Goal: Transaction & Acquisition: Purchase product/service

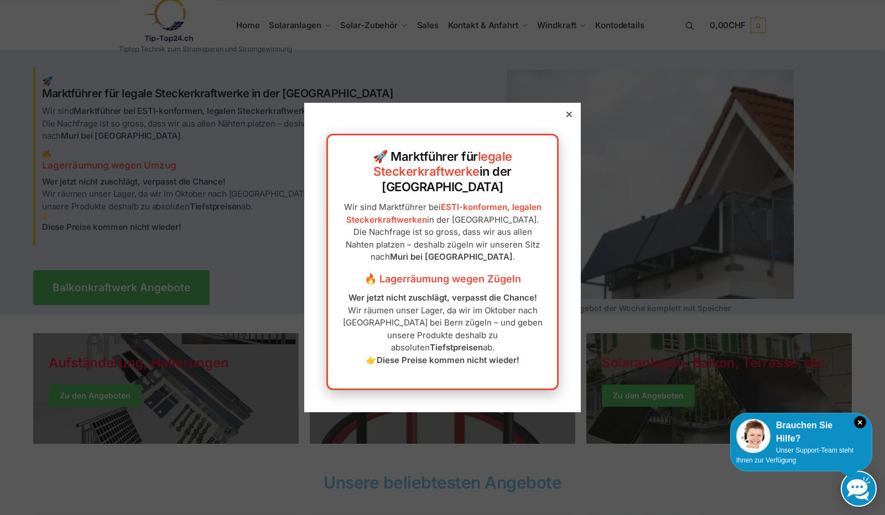
click at [566, 117] on icon at bounding box center [569, 115] width 6 height 6
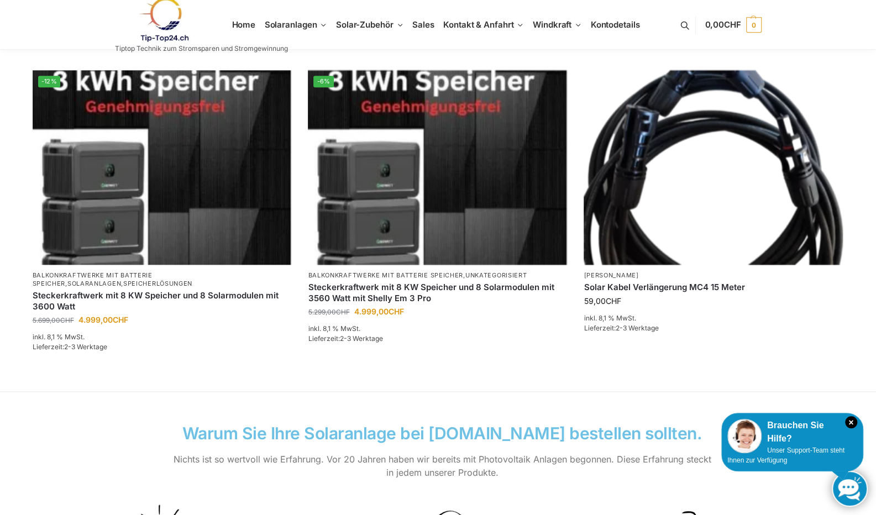
scroll to position [741, 0]
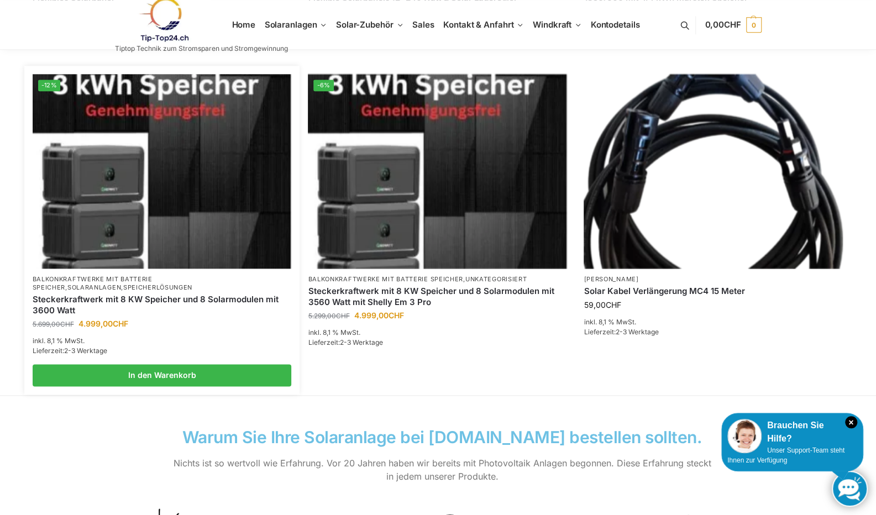
click at [135, 295] on link "Steckerkraftwerk mit 8 KW Speicher und 8 Solarmodulen mit 3600 Watt" at bounding box center [162, 305] width 259 height 22
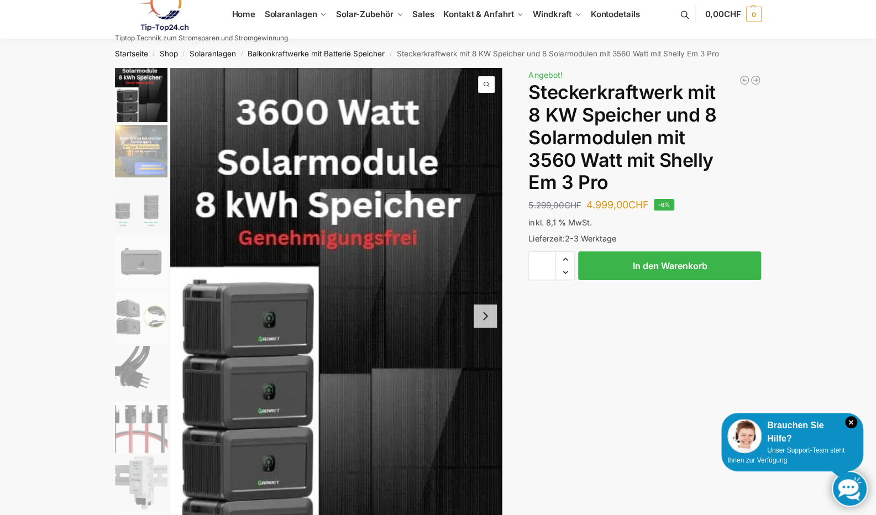
scroll to position [11, 0]
click at [153, 159] on img "2 / 9" at bounding box center [141, 152] width 53 height 53
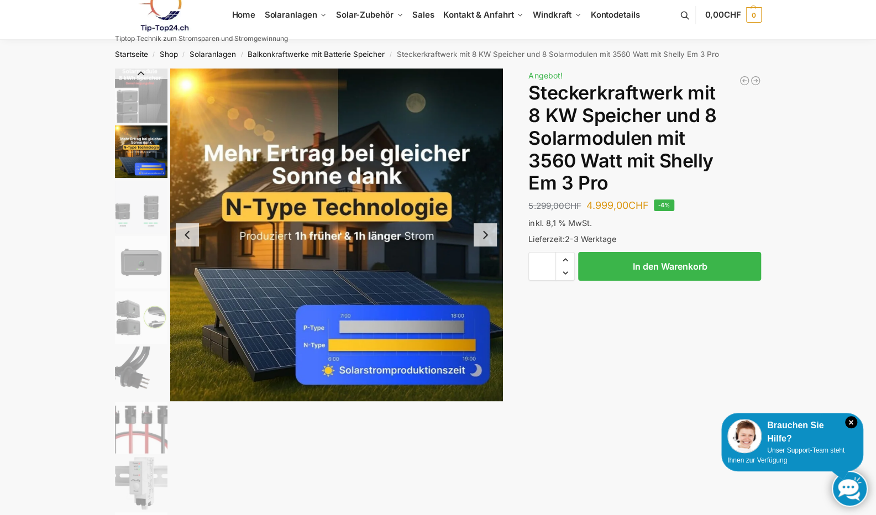
click at [135, 209] on img "3 / 9" at bounding box center [141, 207] width 53 height 53
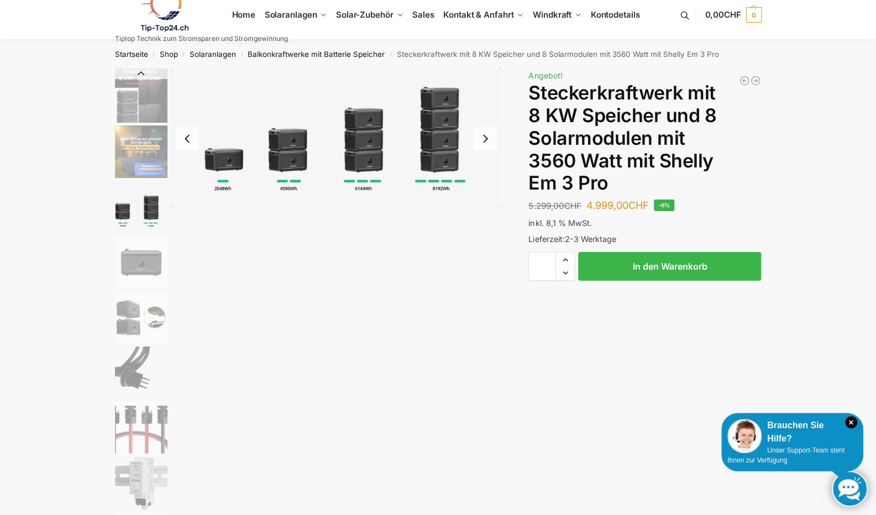
click at [139, 248] on img "4 / 9" at bounding box center [141, 262] width 53 height 53
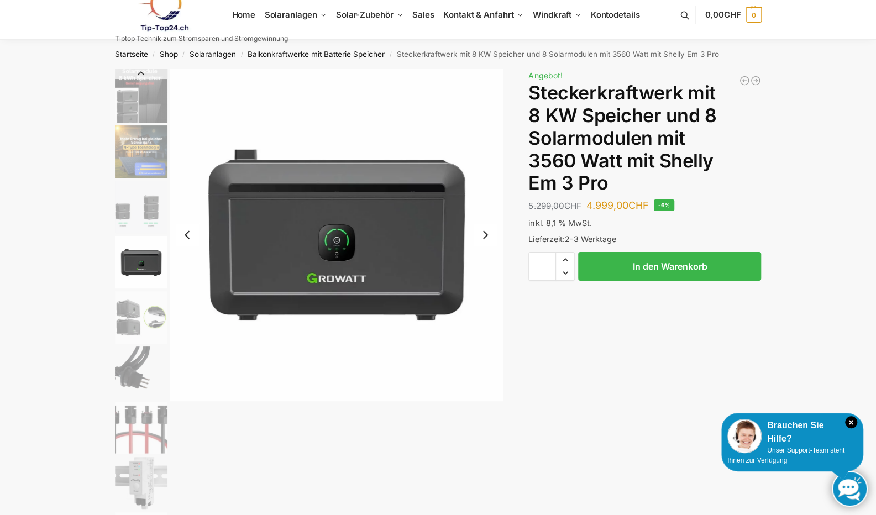
click at [145, 310] on img "5 / 9" at bounding box center [141, 317] width 53 height 53
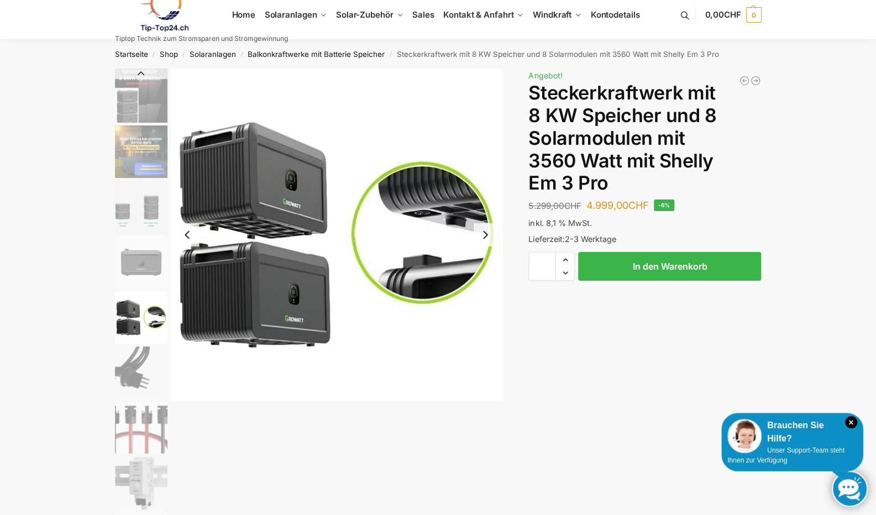
click at [145, 312] on img "5 / 9" at bounding box center [141, 317] width 53 height 53
click at [140, 367] on img "6 / 9" at bounding box center [141, 373] width 53 height 53
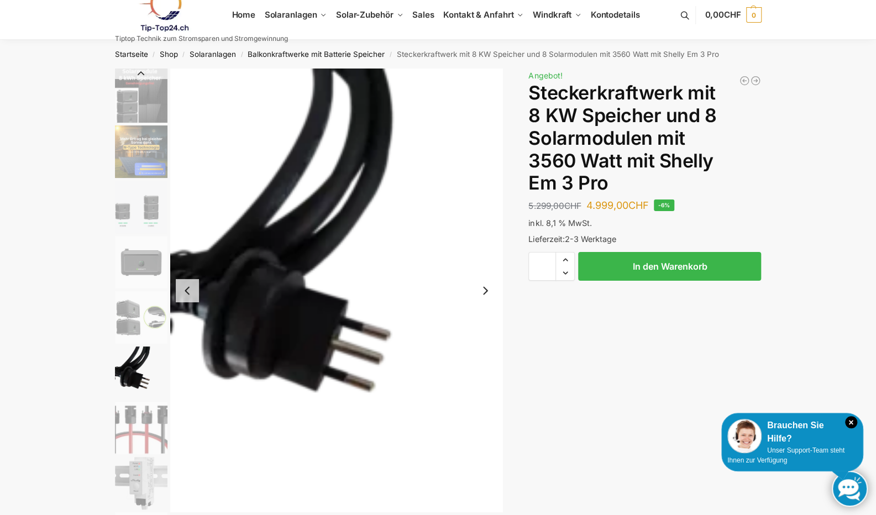
click at [137, 417] on img "7 / 9" at bounding box center [141, 428] width 53 height 53
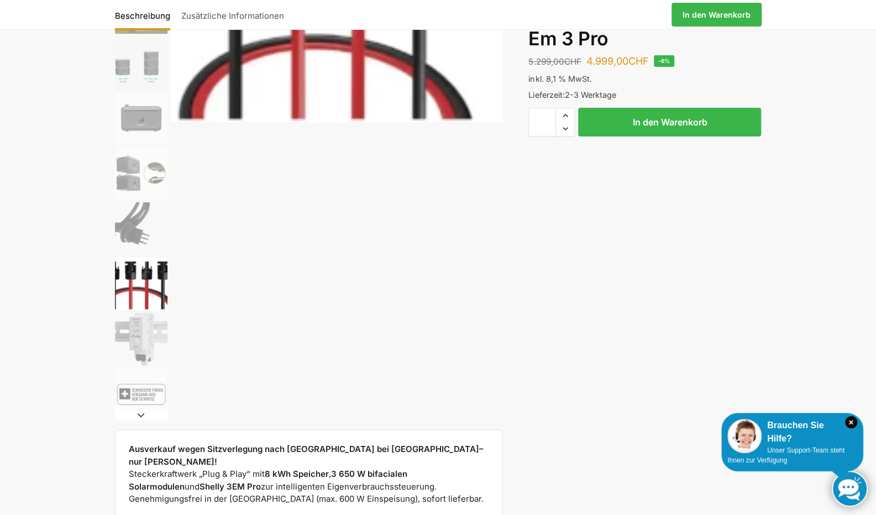
scroll to position [176, 0]
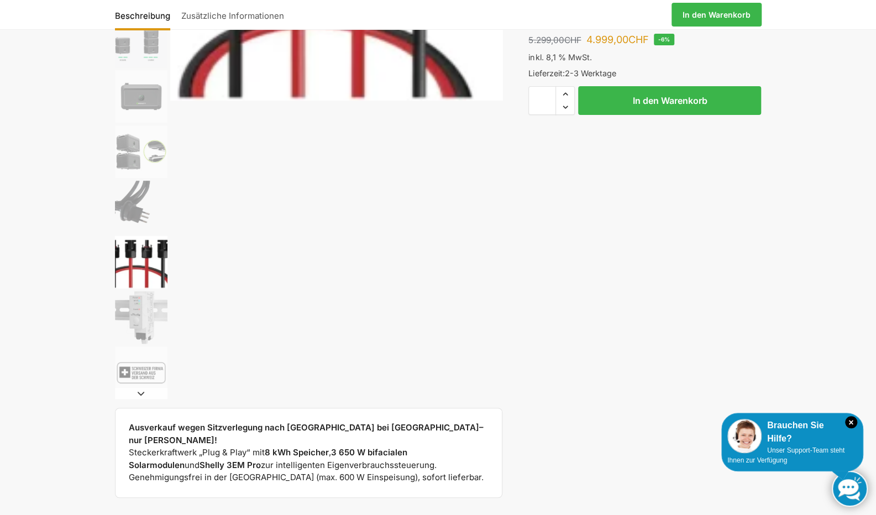
click at [148, 318] on img "8 / 9" at bounding box center [141, 317] width 53 height 53
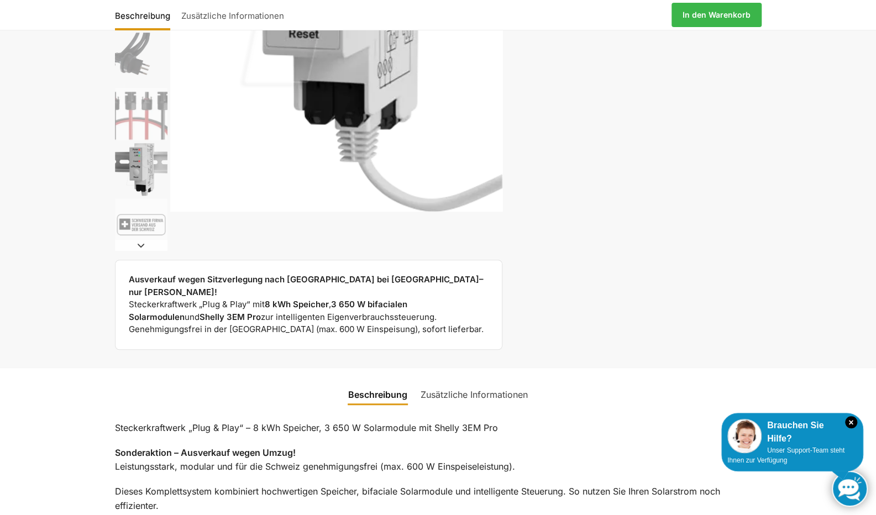
scroll to position [325, 0]
